Goal: Find specific page/section: Find specific page/section

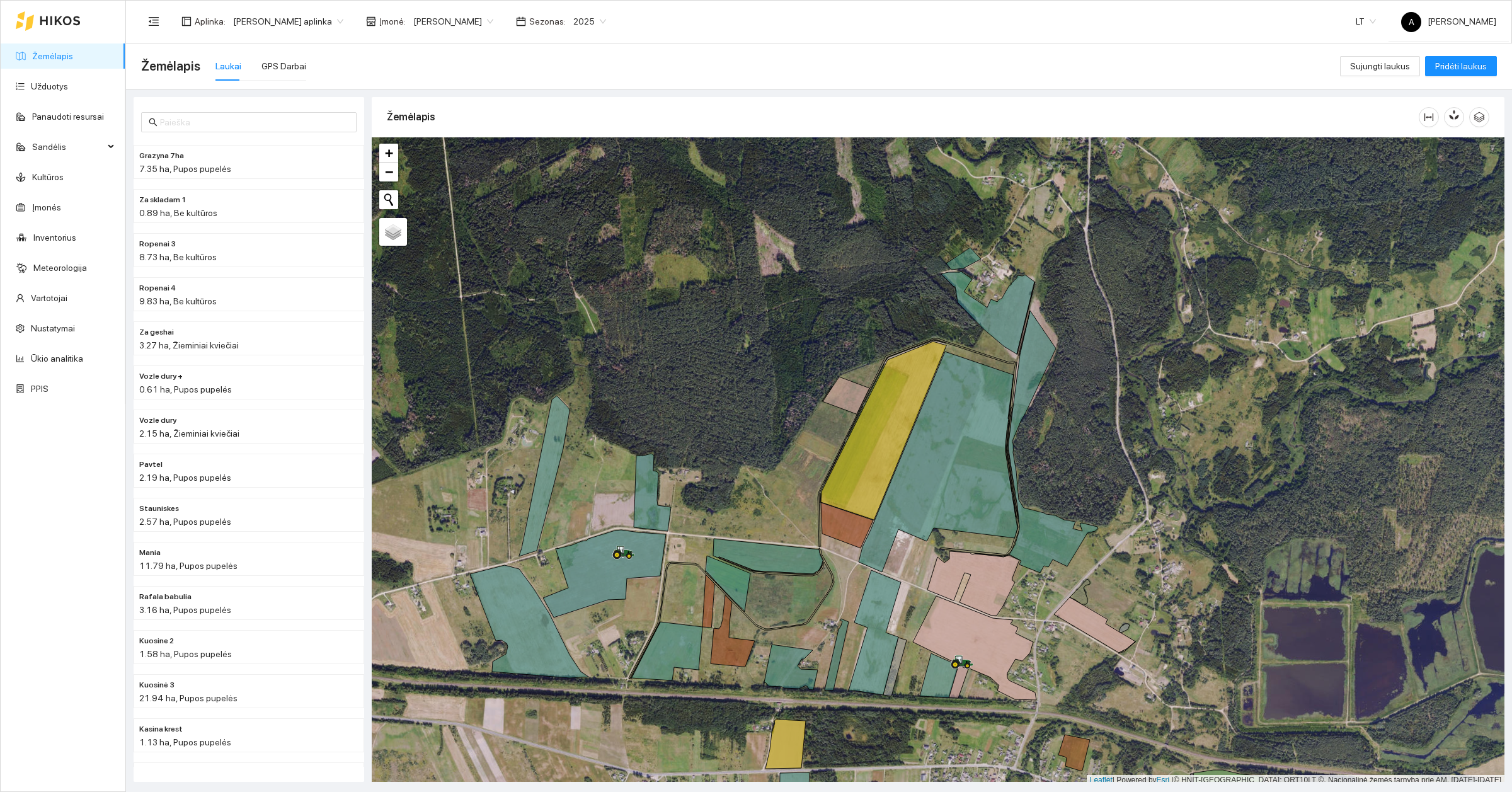
scroll to position [4, 0]
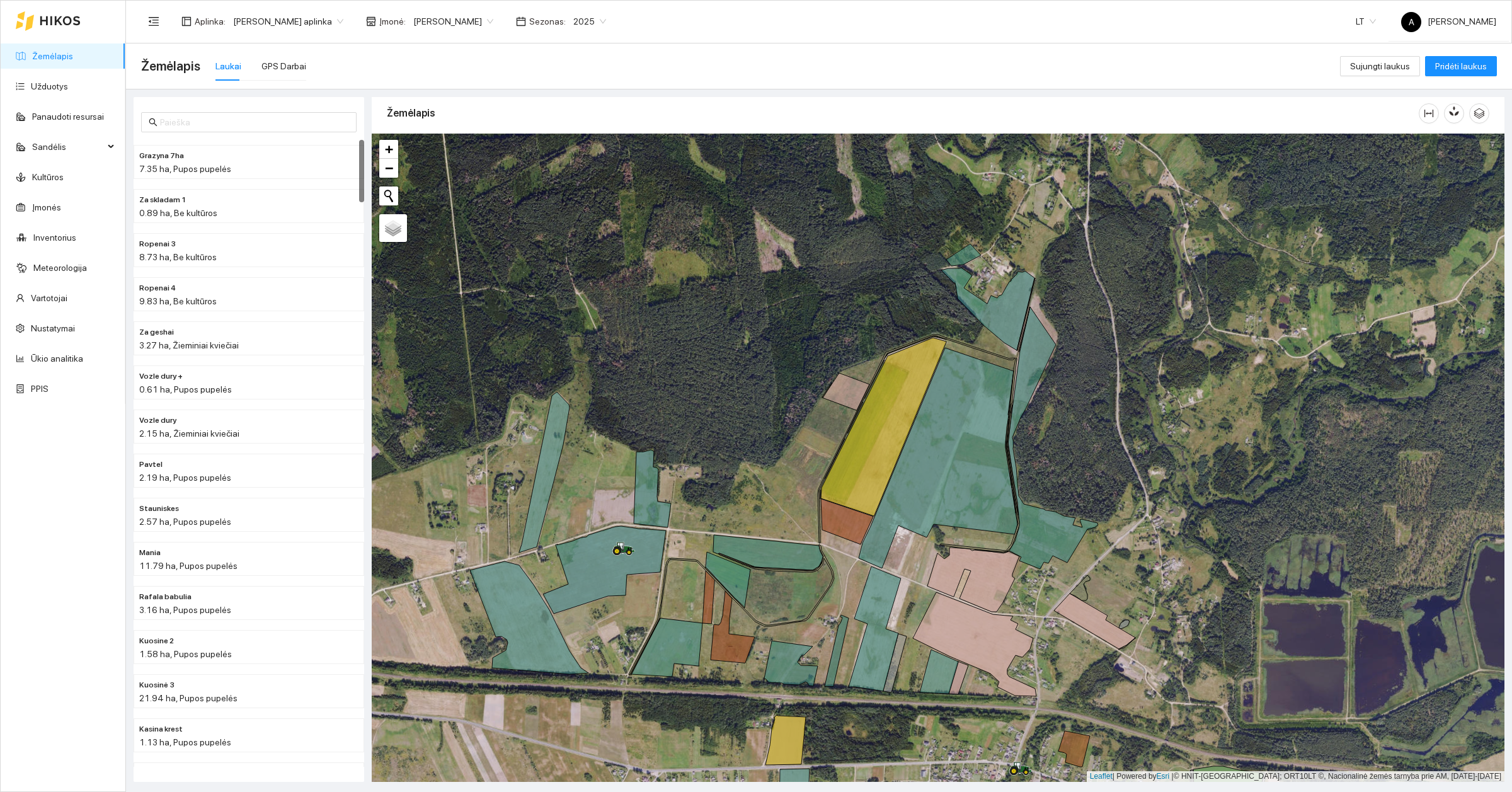
click at [67, 55] on link "Žemėlapis" at bounding box center [53, 55] width 41 height 10
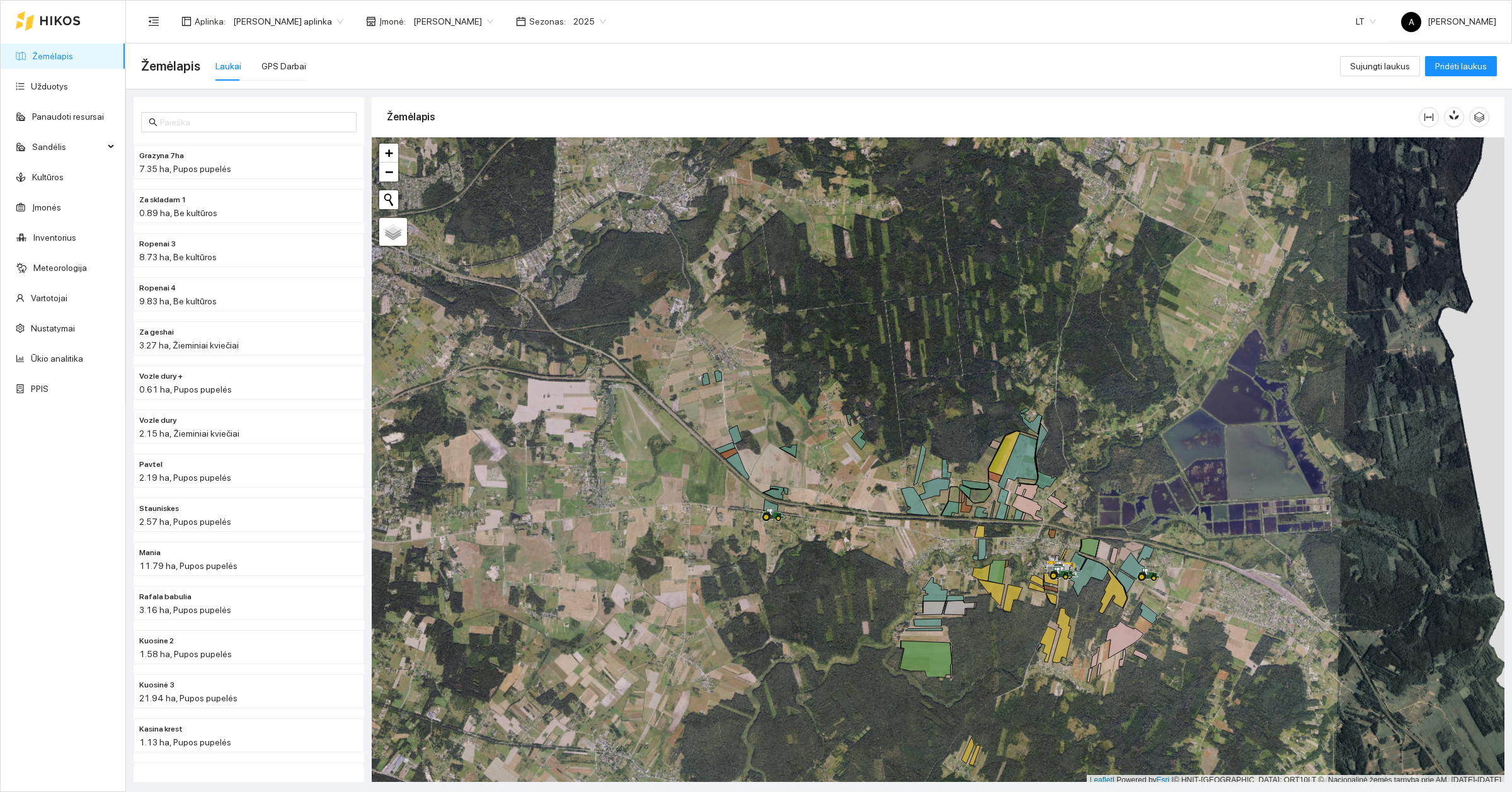
scroll to position [4, 0]
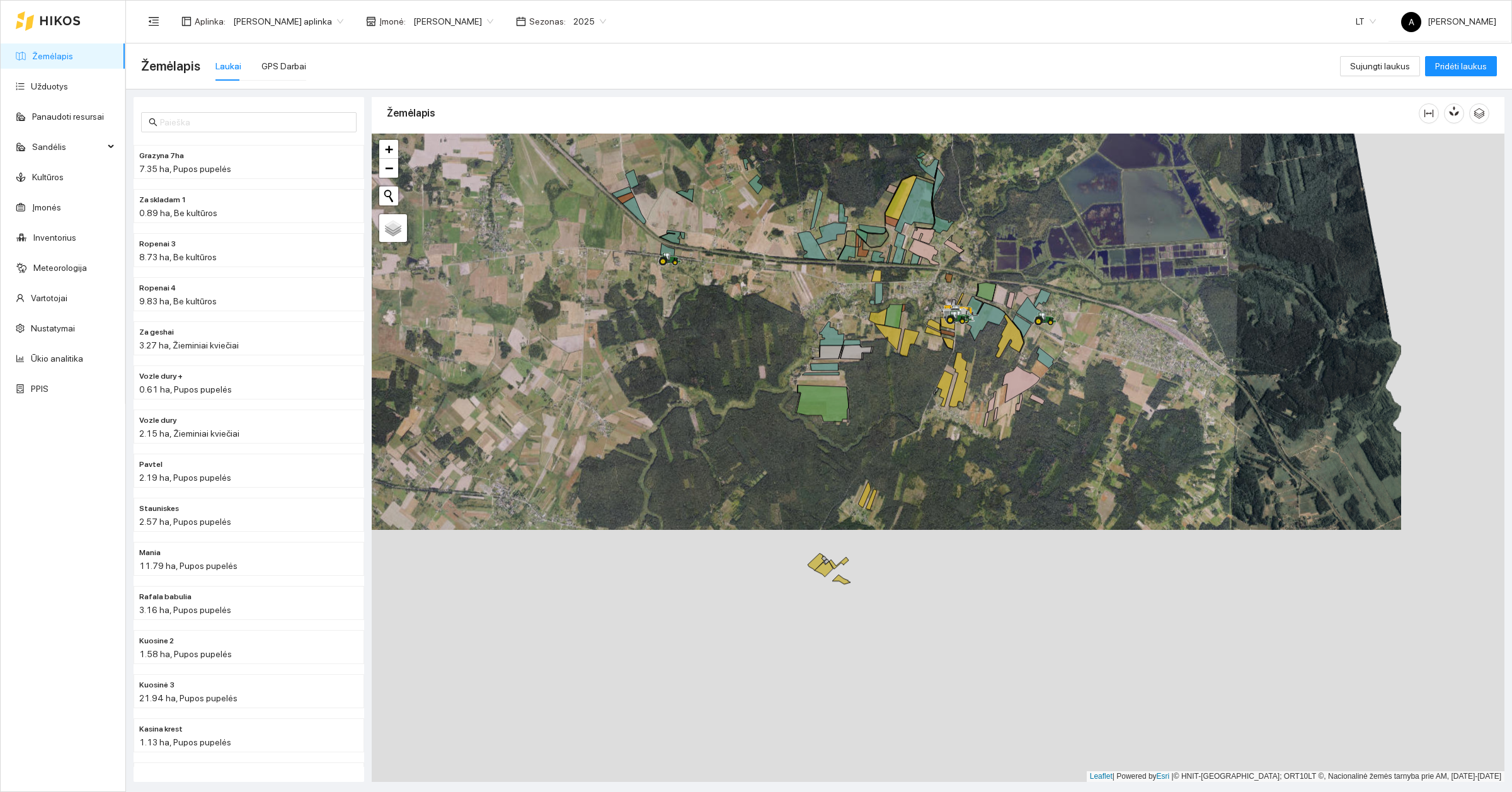
drag, startPoint x: 1198, startPoint y: 581, endPoint x: 1095, endPoint y: 329, distance: 272.2
click at [1095, 329] on div at bounding box center [938, 458] width 1132 height 648
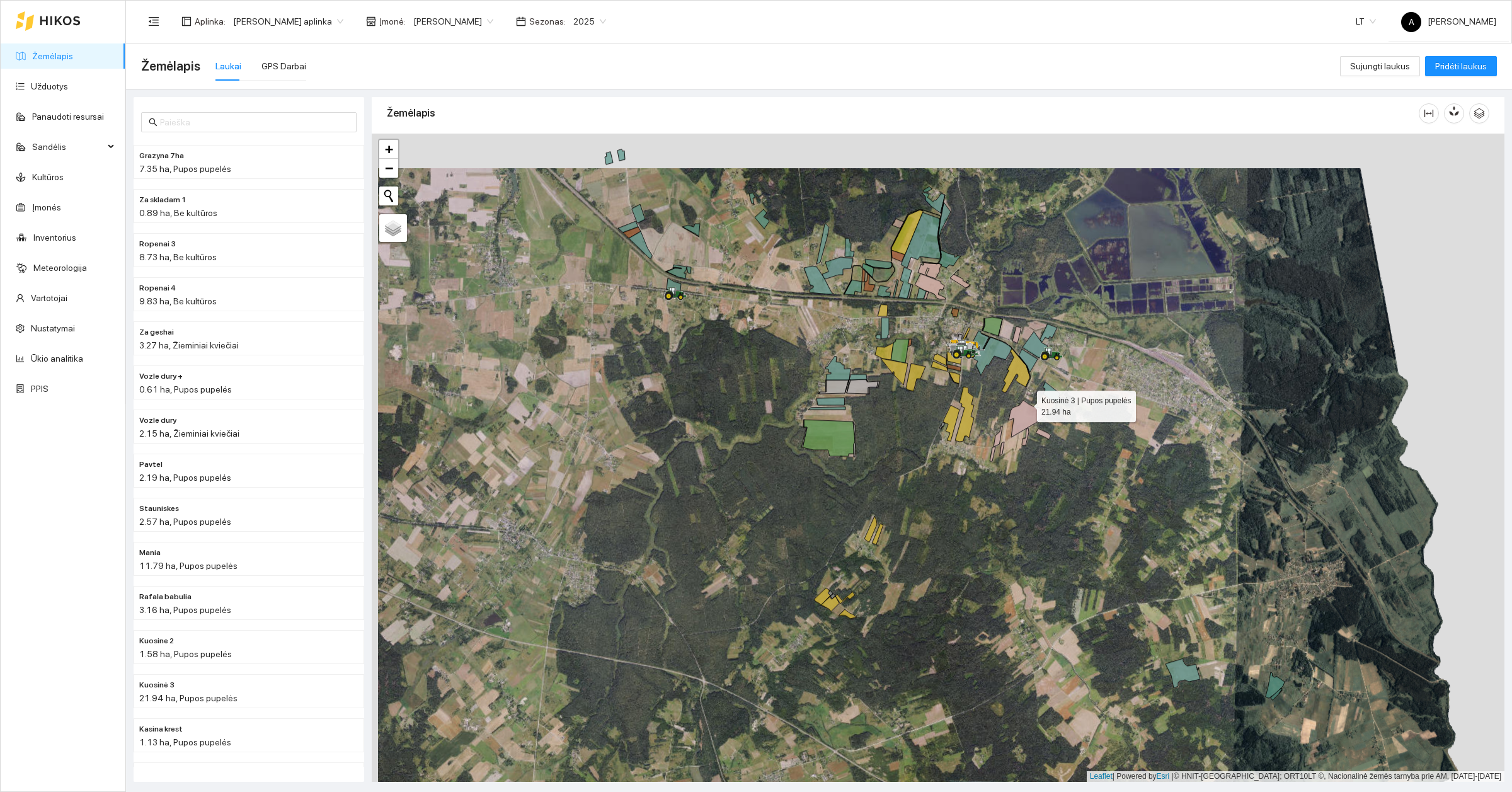
drag, startPoint x: 1025, startPoint y: 402, endPoint x: 1030, endPoint y: 588, distance: 186.1
click at [1030, 437] on icon at bounding box center [1027, 419] width 38 height 37
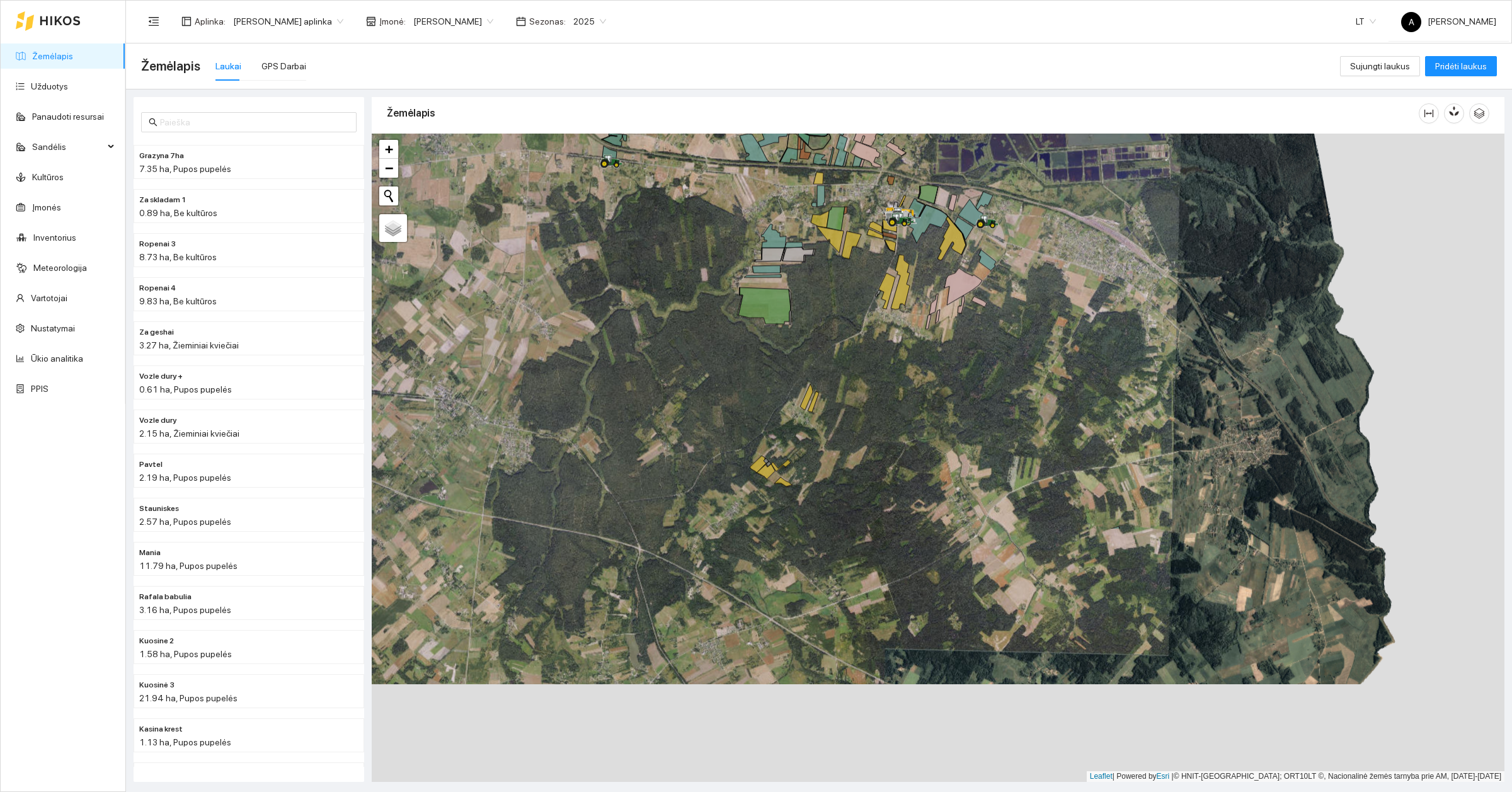
drag, startPoint x: 1084, startPoint y: 770, endPoint x: 1014, endPoint y: 452, distance: 325.6
click at [1014, 452] on div at bounding box center [938, 458] width 1132 height 648
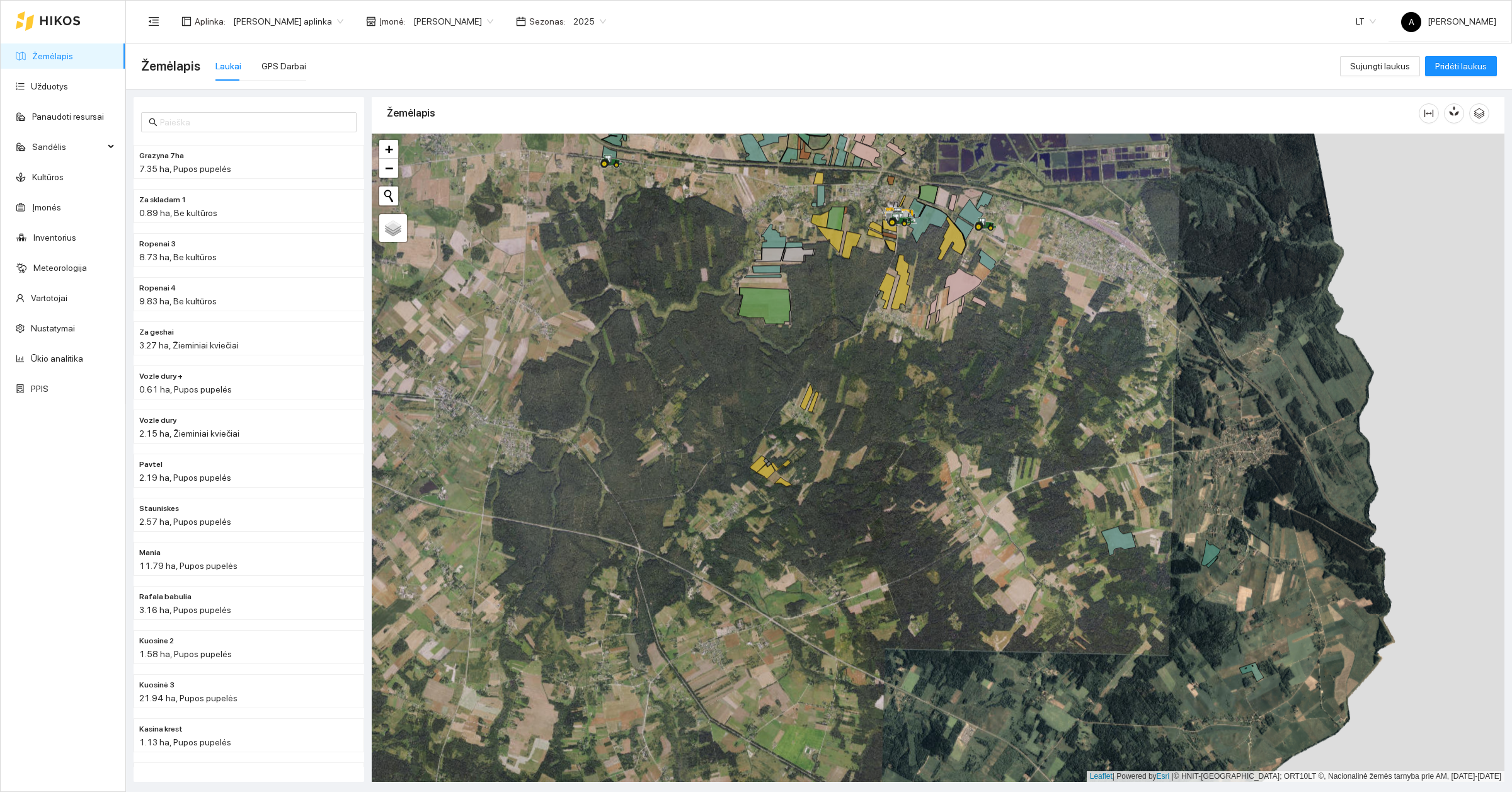
click at [649, 374] on div at bounding box center [938, 458] width 1132 height 648
click at [61, 51] on link "Žemėlapis" at bounding box center [53, 55] width 41 height 10
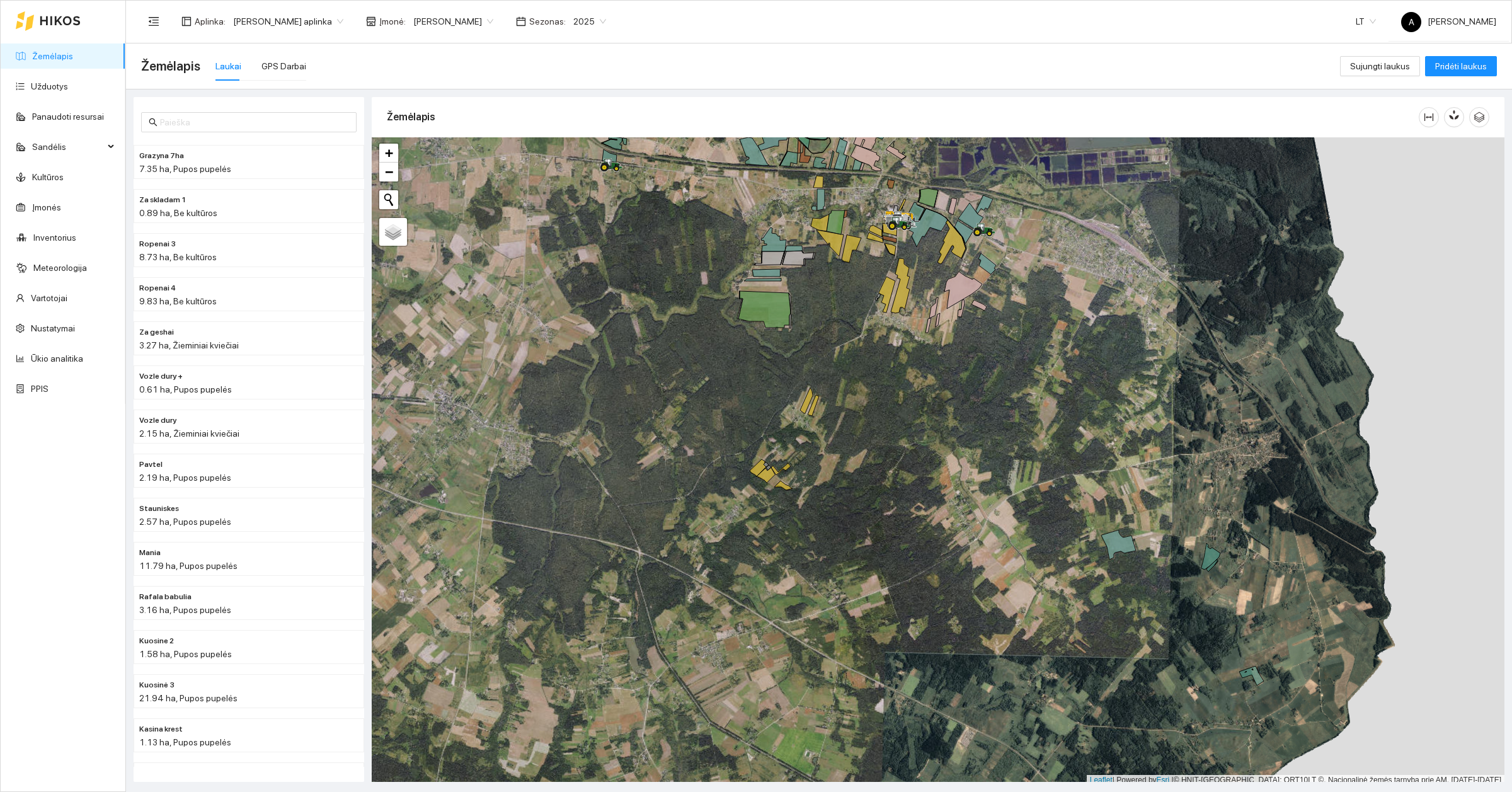
scroll to position [4, 0]
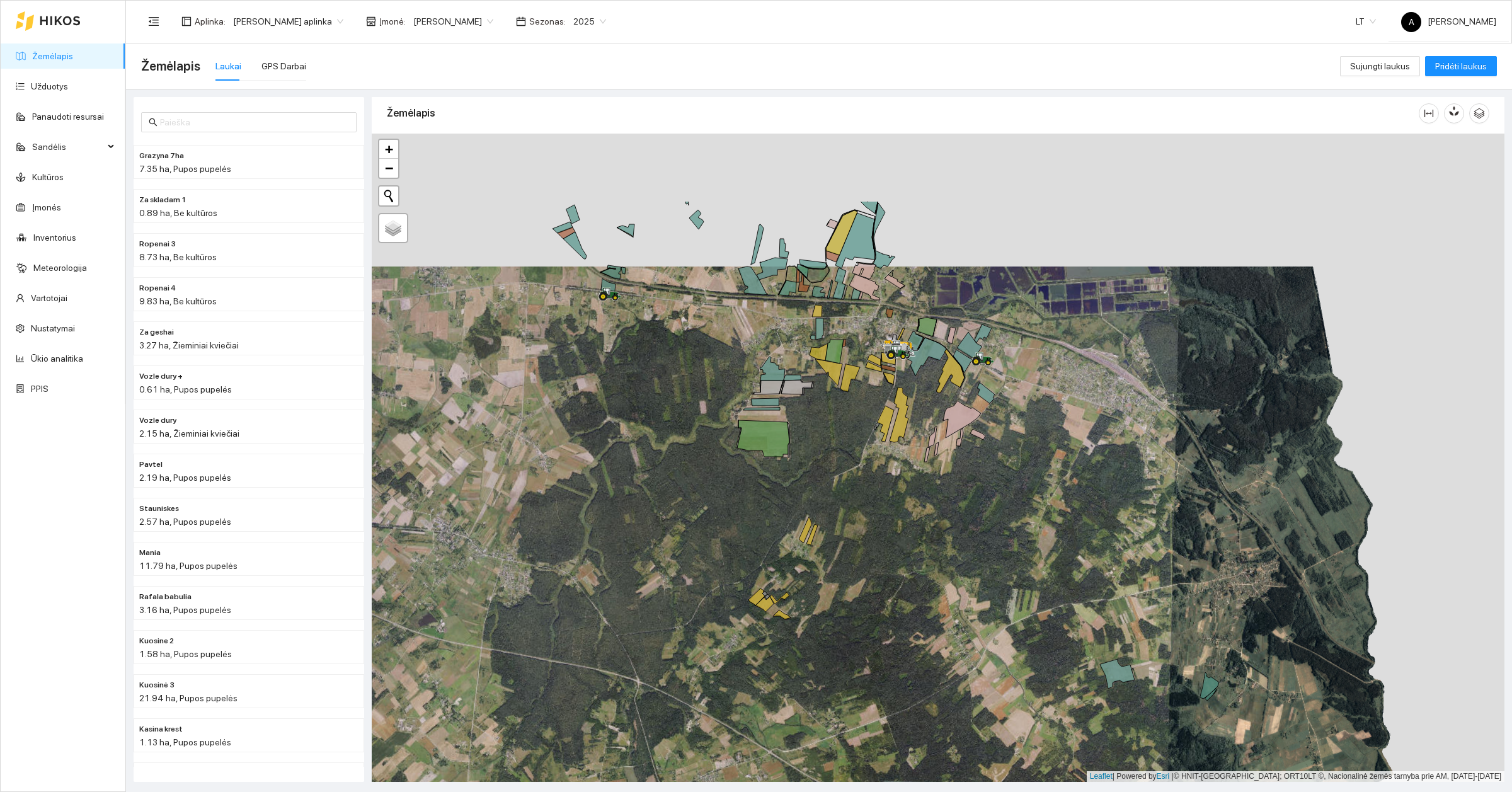
drag, startPoint x: 616, startPoint y: 348, endPoint x: 614, endPoint y: 514, distance: 166.0
click at [614, 514] on div at bounding box center [938, 458] width 1132 height 648
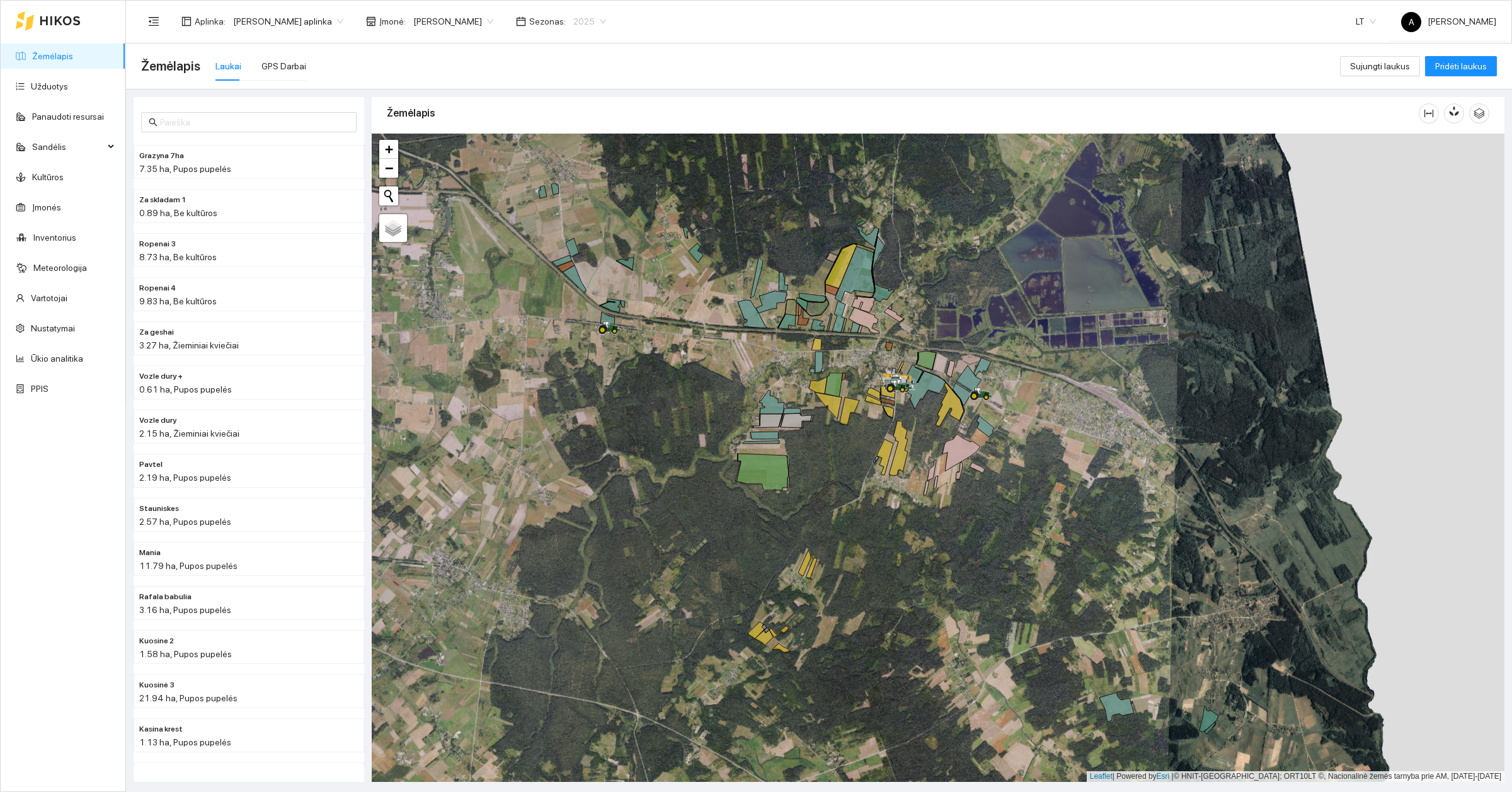
click at [573, 22] on span "2025" at bounding box center [590, 21] width 33 height 19
click at [568, 162] on div "2026" at bounding box center [570, 166] width 33 height 14
